Goal: Information Seeking & Learning: Learn about a topic

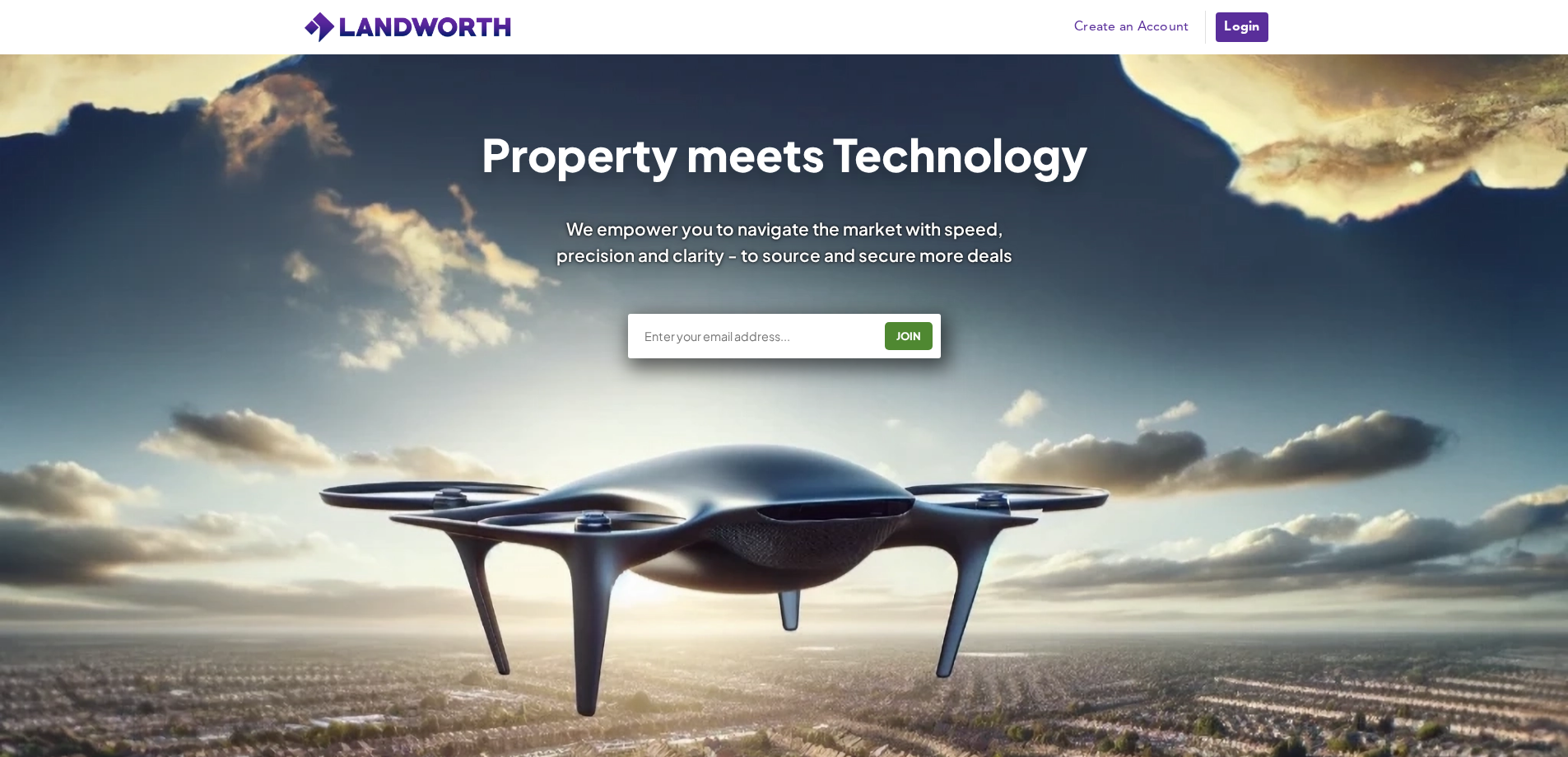
click at [706, 337] on input "text" at bounding box center [757, 336] width 230 height 17
click at [1244, 25] on link "Login" at bounding box center [1242, 27] width 55 height 33
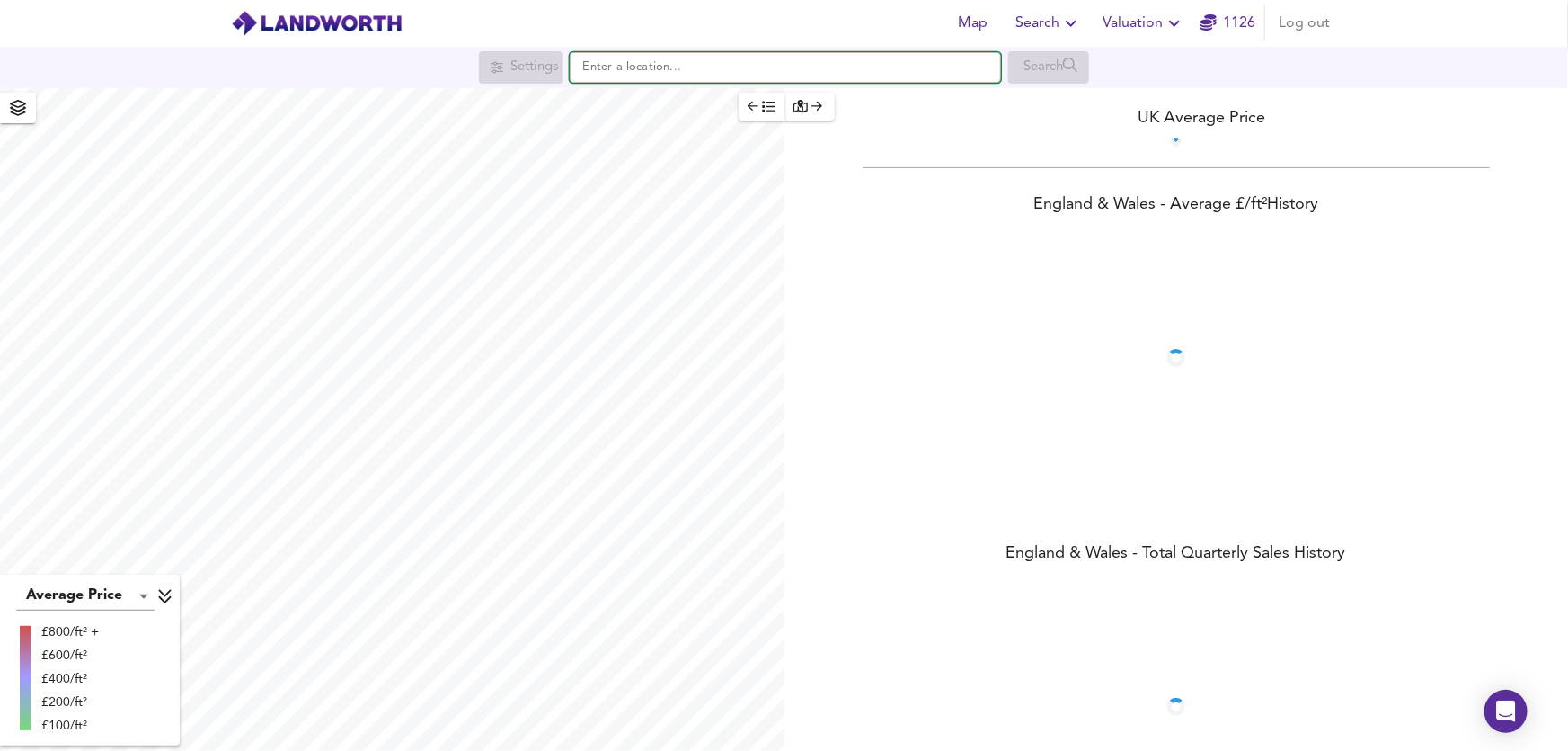
click at [637, 65] on input "text" at bounding box center [785, 68] width 431 height 31
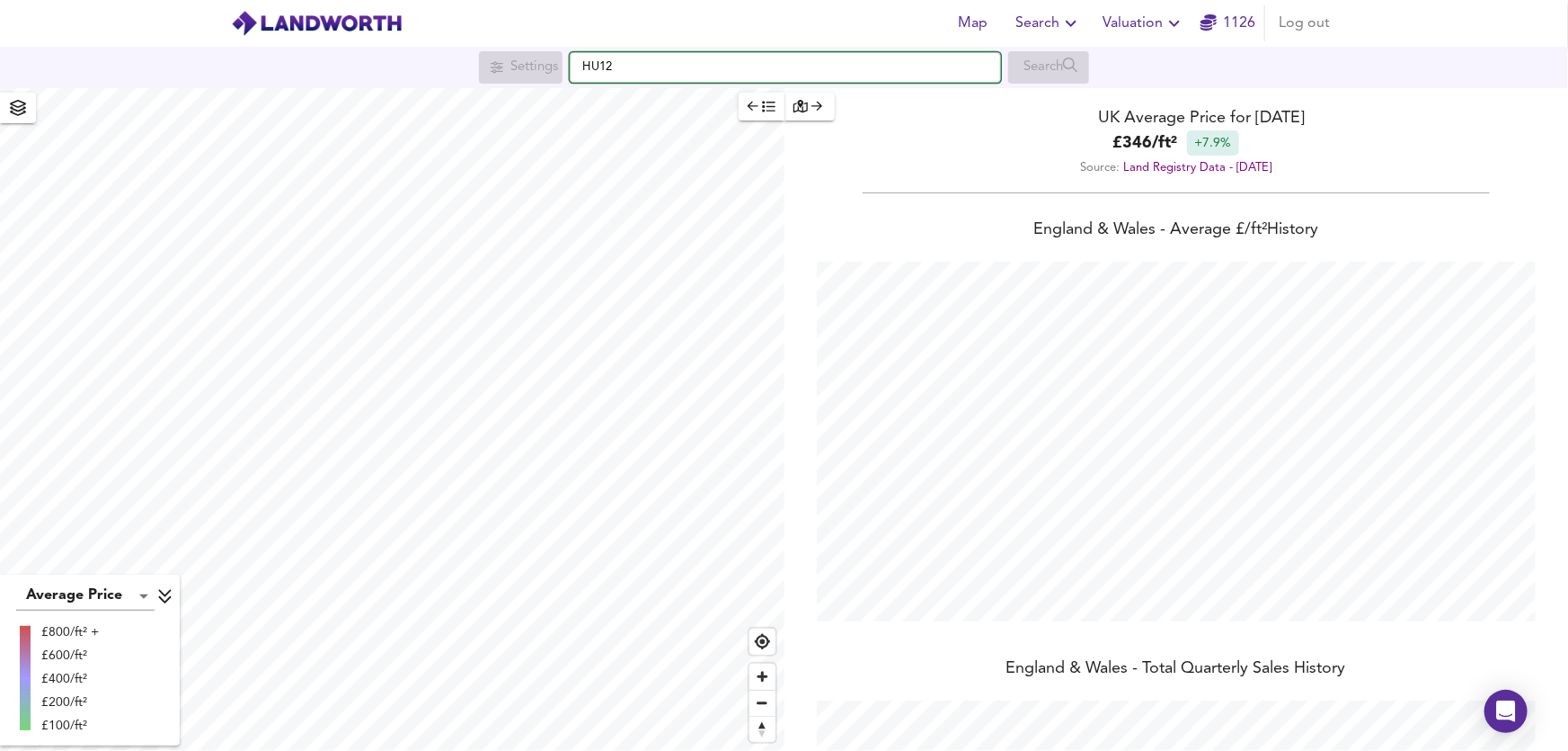
scroll to position [751, 1568]
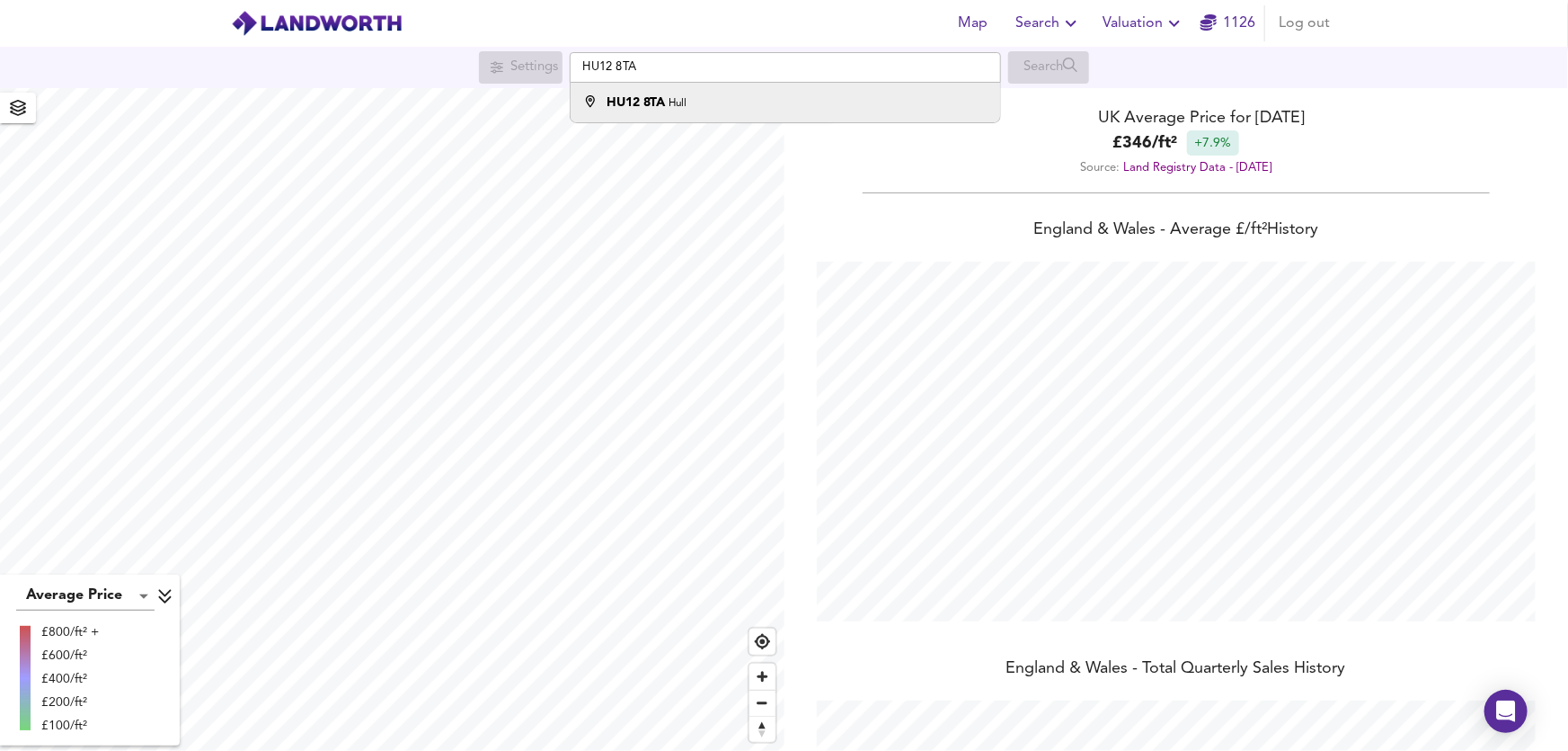
click at [654, 105] on strong "HU12 8TA" at bounding box center [636, 102] width 59 height 13
type input "Hull HU12 8TA"
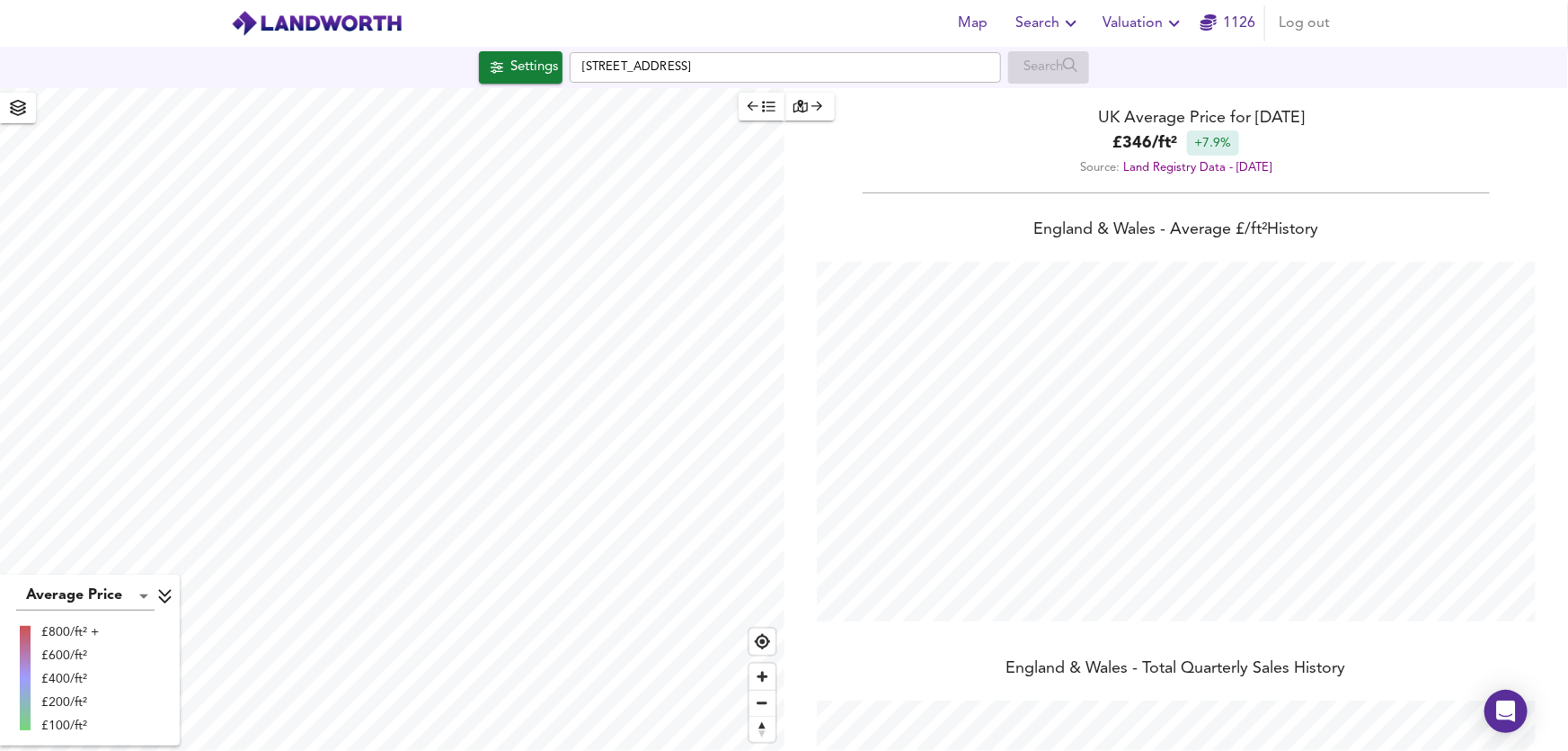
checkbox input "false"
checkbox input "true"
